Goal: Task Accomplishment & Management: Use online tool/utility

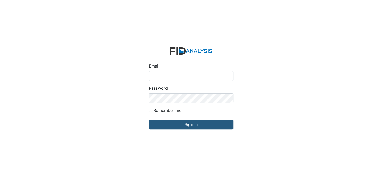
click at [166, 77] on input "Email" at bounding box center [191, 76] width 85 height 10
type input "[EMAIL_ADDRESS][DOMAIN_NAME]"
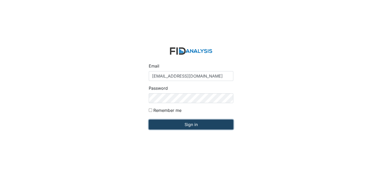
click at [188, 121] on input "Sign in" at bounding box center [191, 125] width 85 height 10
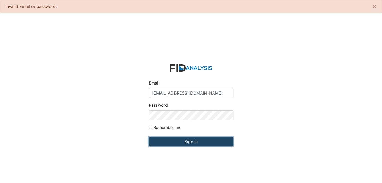
click at [187, 142] on input "Sign in" at bounding box center [191, 142] width 85 height 10
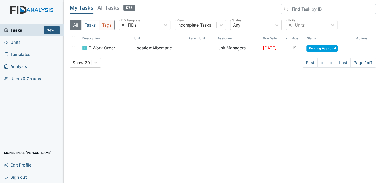
click at [108, 26] on button "Tags" at bounding box center [107, 25] width 16 height 10
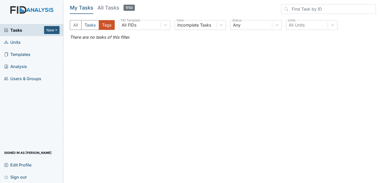
click at [155, 10] on header "My Tasks All Tasks 1733" at bounding box center [223, 10] width 306 height 12
